Goal: Task Accomplishment & Management: Manage account settings

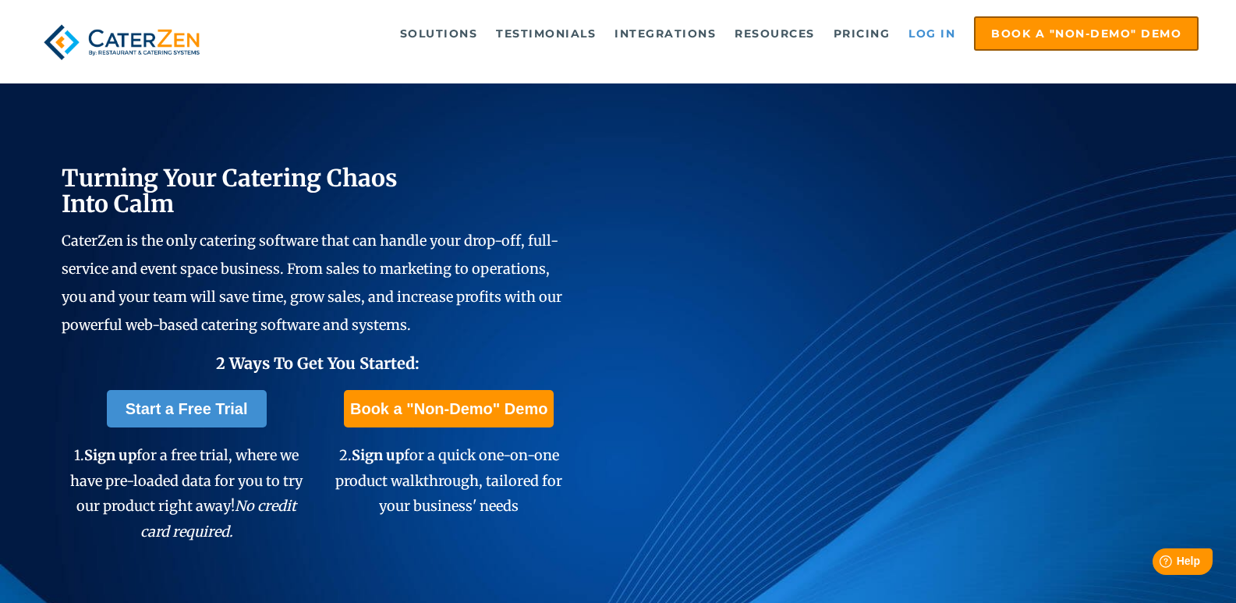
click at [924, 34] on link "Log in" at bounding box center [931, 33] width 62 height 31
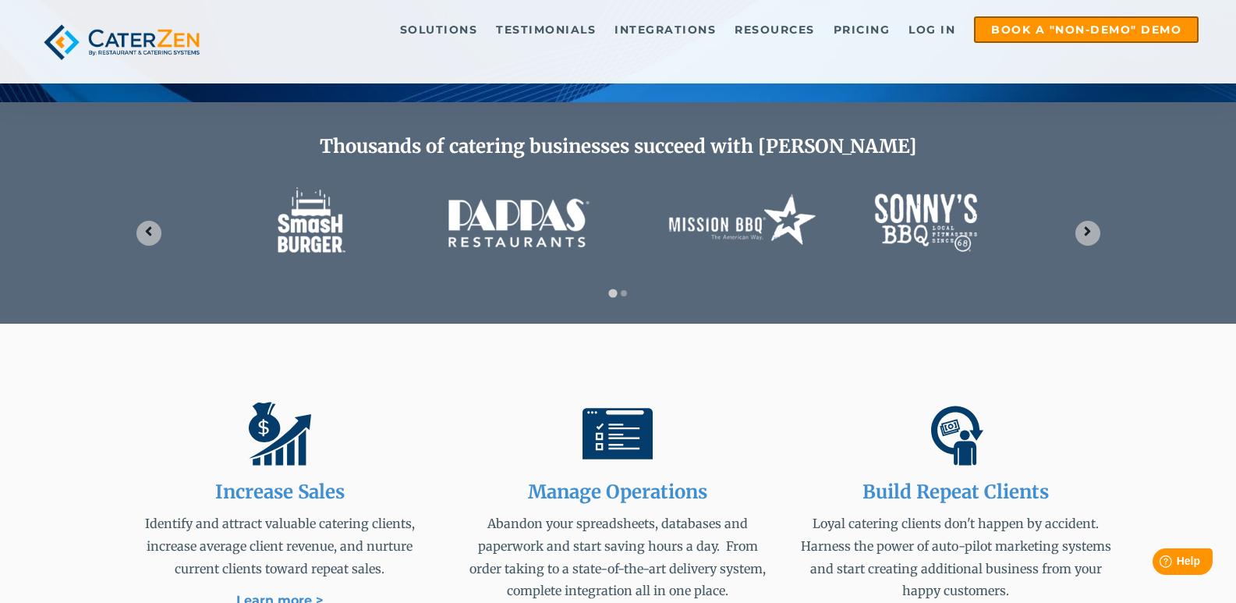
scroll to position [624, 0]
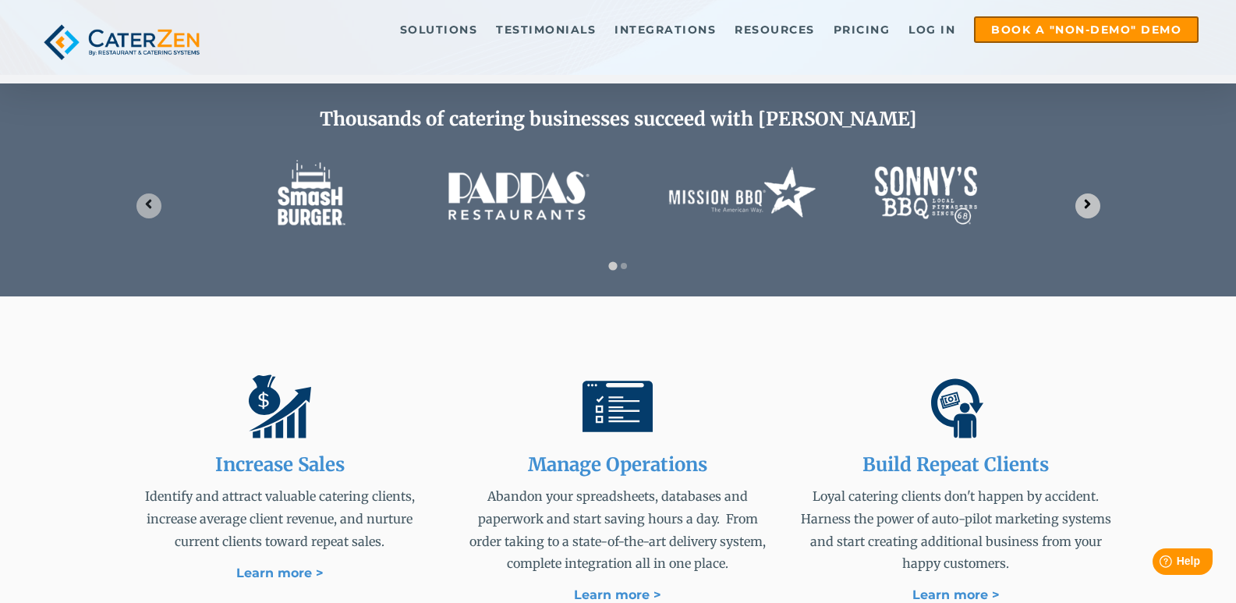
click at [1094, 203] on icon "Next slide" at bounding box center [1087, 203] width 15 height 15
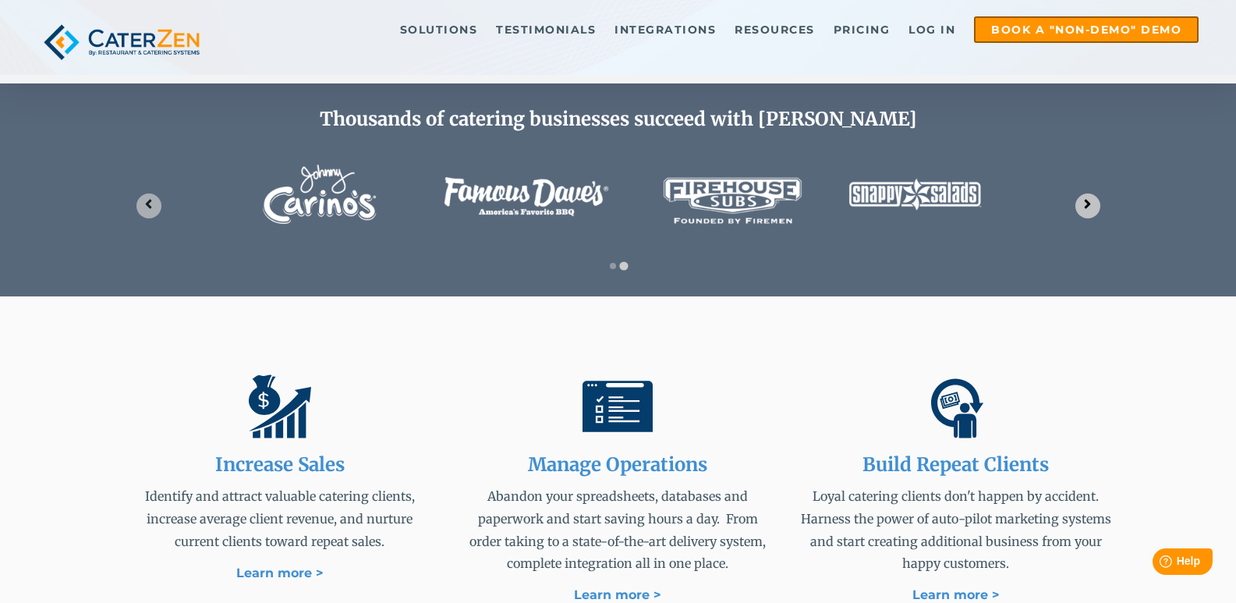
click at [1094, 203] on icon "Go to first slide" at bounding box center [1087, 203] width 15 height 15
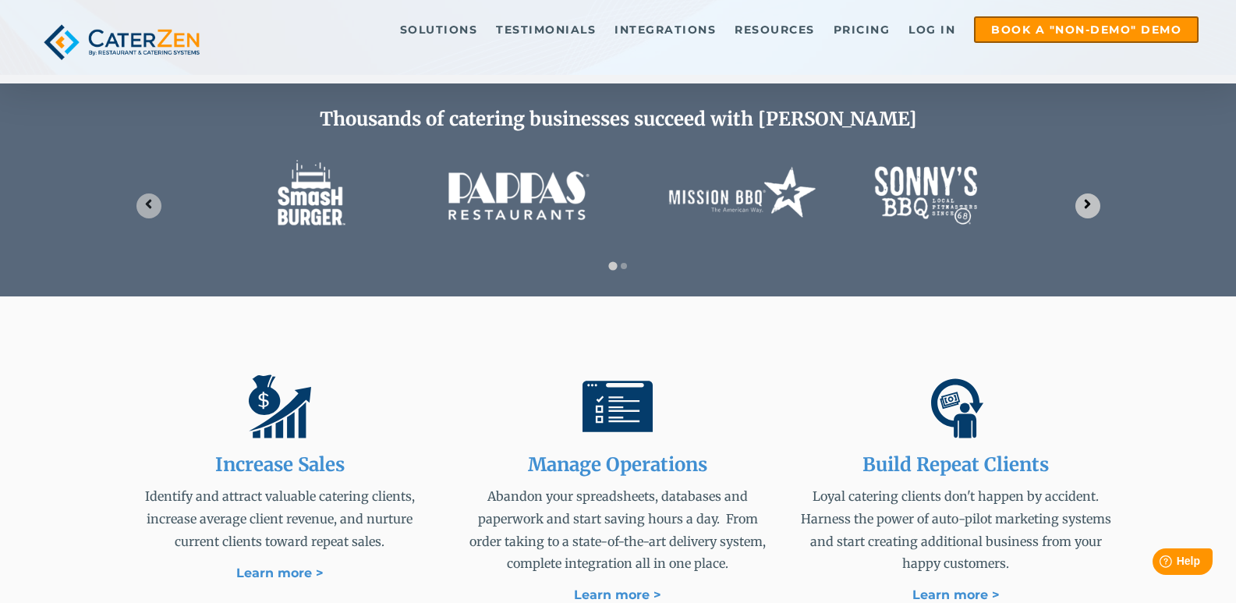
click at [1094, 203] on icon "Next slide" at bounding box center [1087, 203] width 15 height 15
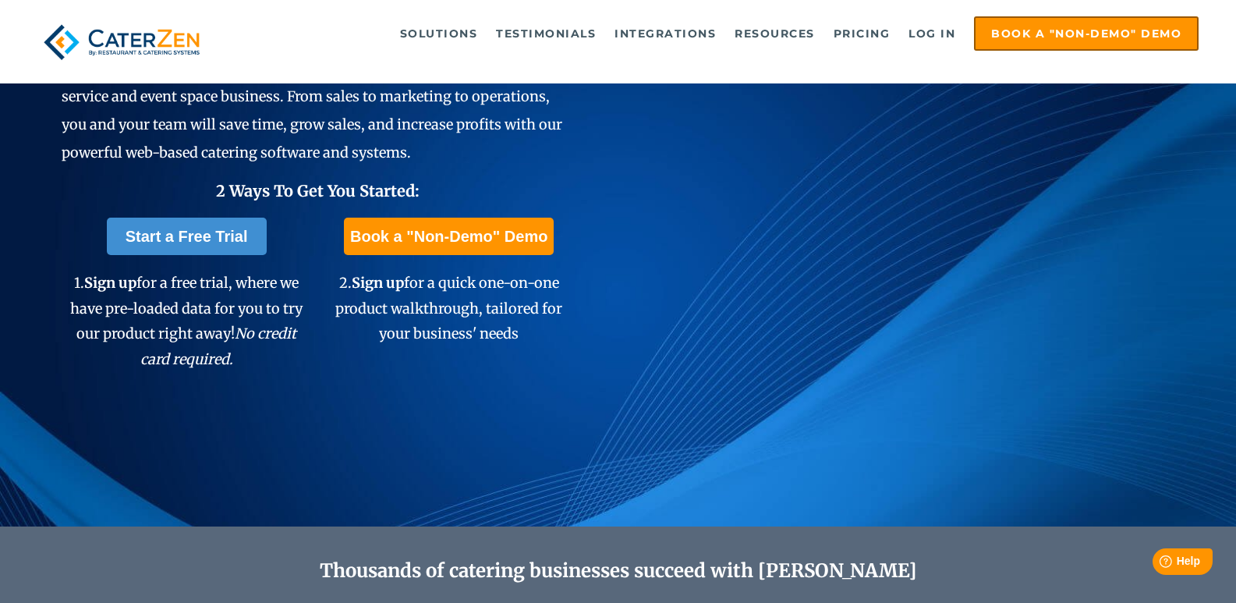
scroll to position [0, 0]
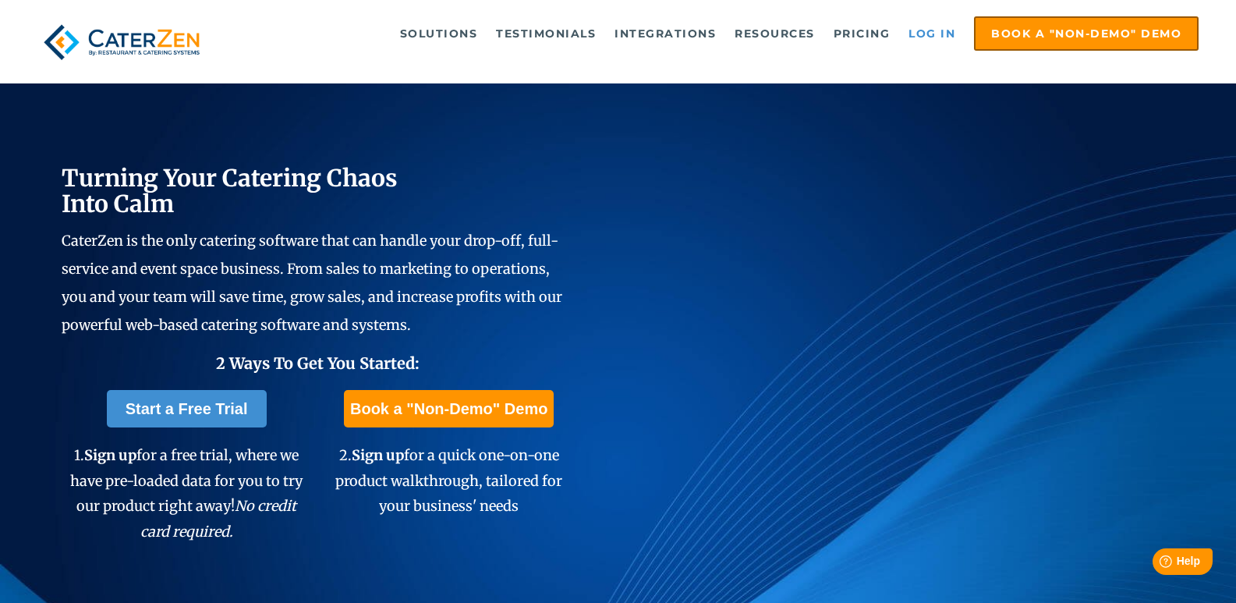
click at [924, 39] on link "Log in" at bounding box center [931, 33] width 62 height 31
click at [921, 30] on link "Log in" at bounding box center [931, 33] width 62 height 31
